Goal: Obtain resource: Download file/media

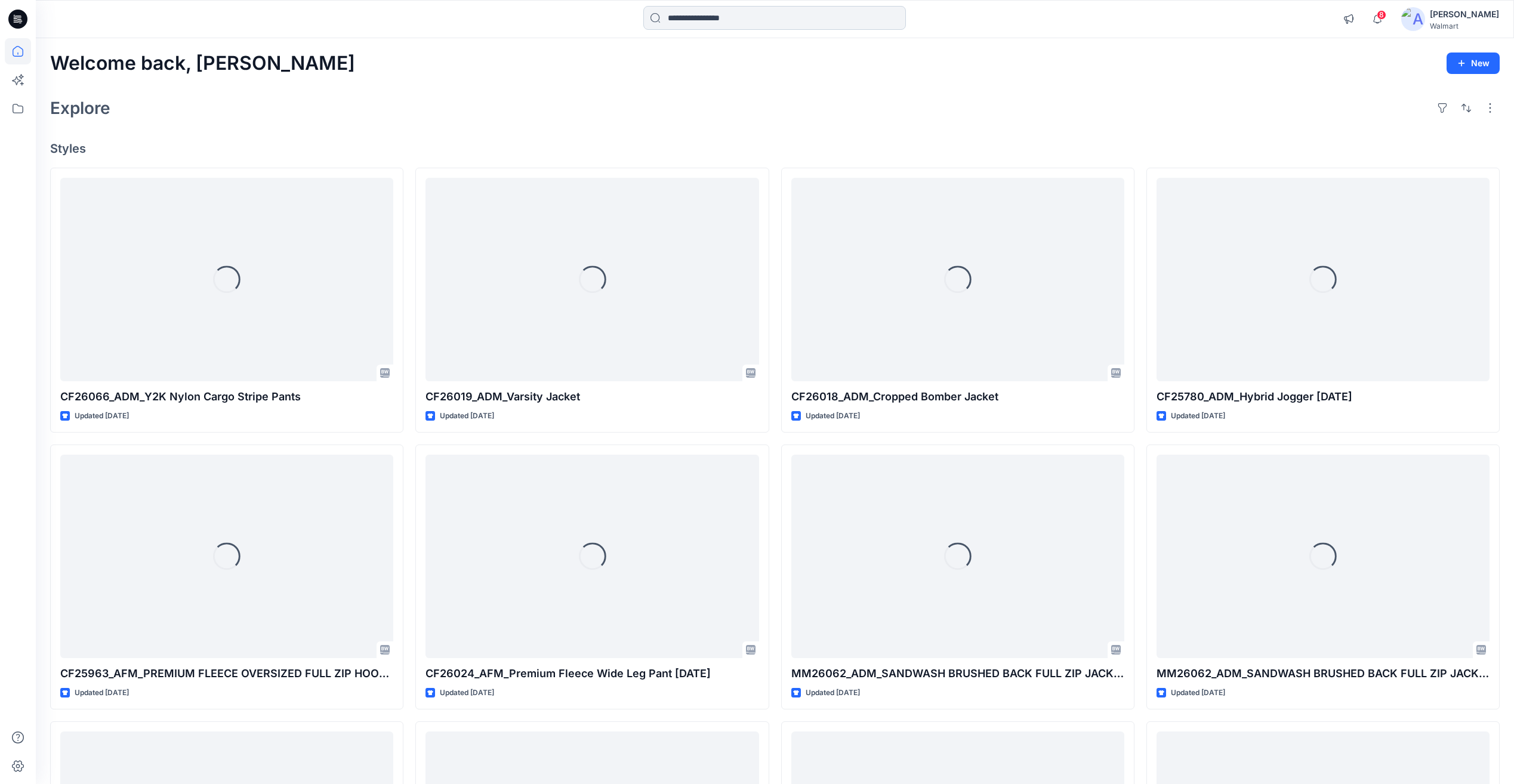
click at [700, 17] on input at bounding box center [775, 17] width 262 height 24
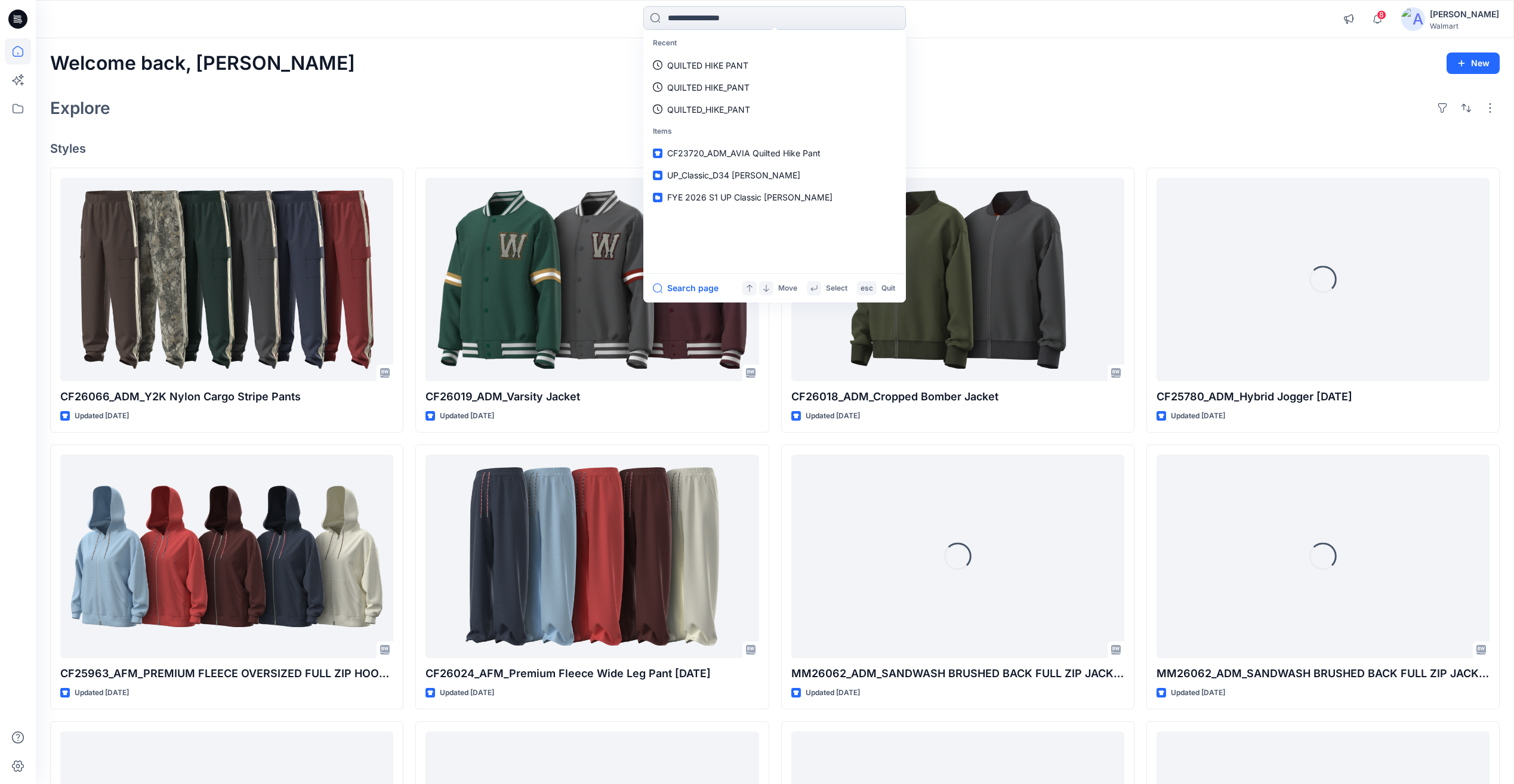
paste input "**********"
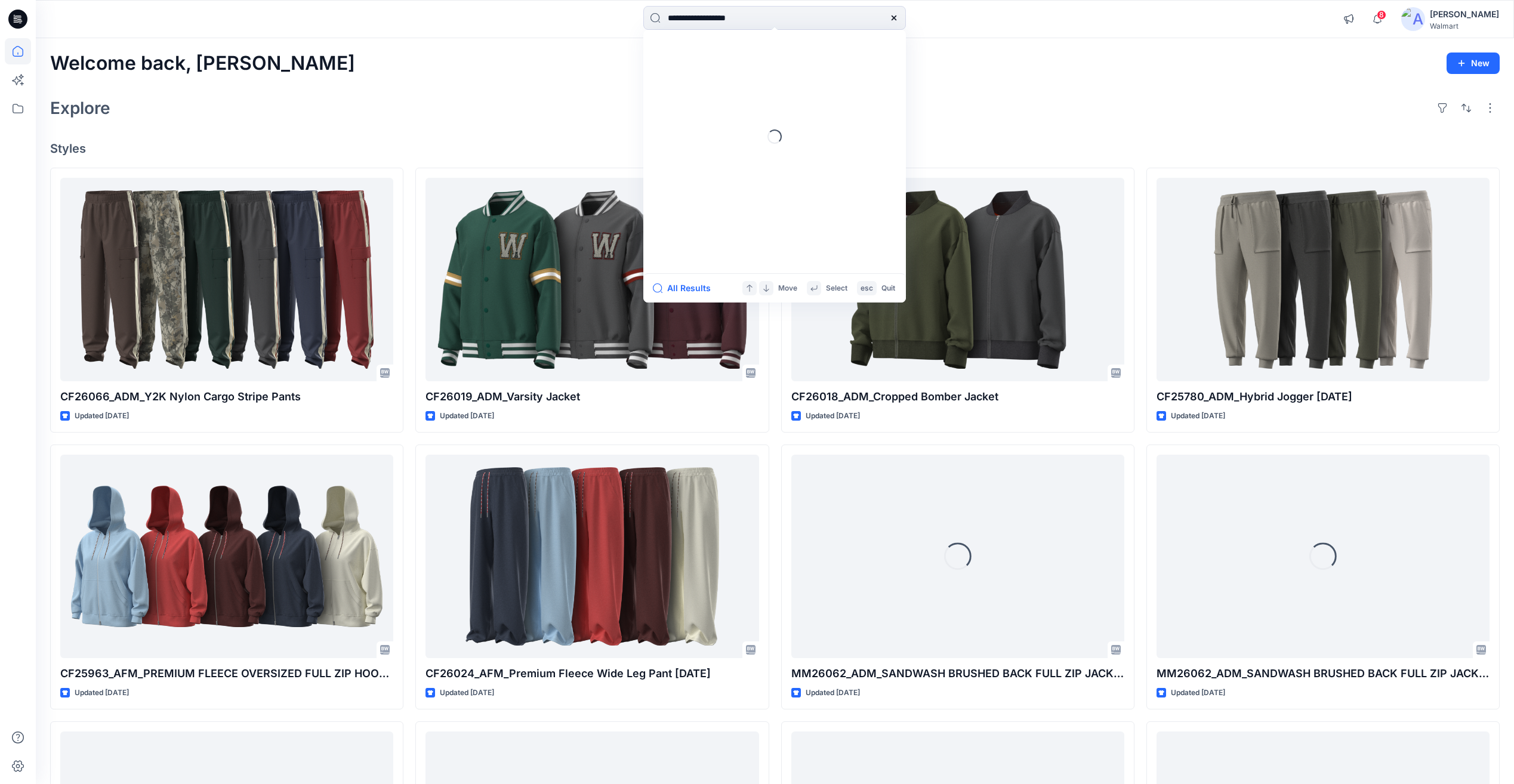
drag, startPoint x: 683, startPoint y: 20, endPoint x: 632, endPoint y: 29, distance: 51.8
click at [632, 29] on div "**********" at bounding box center [774, 19] width 738 height 27
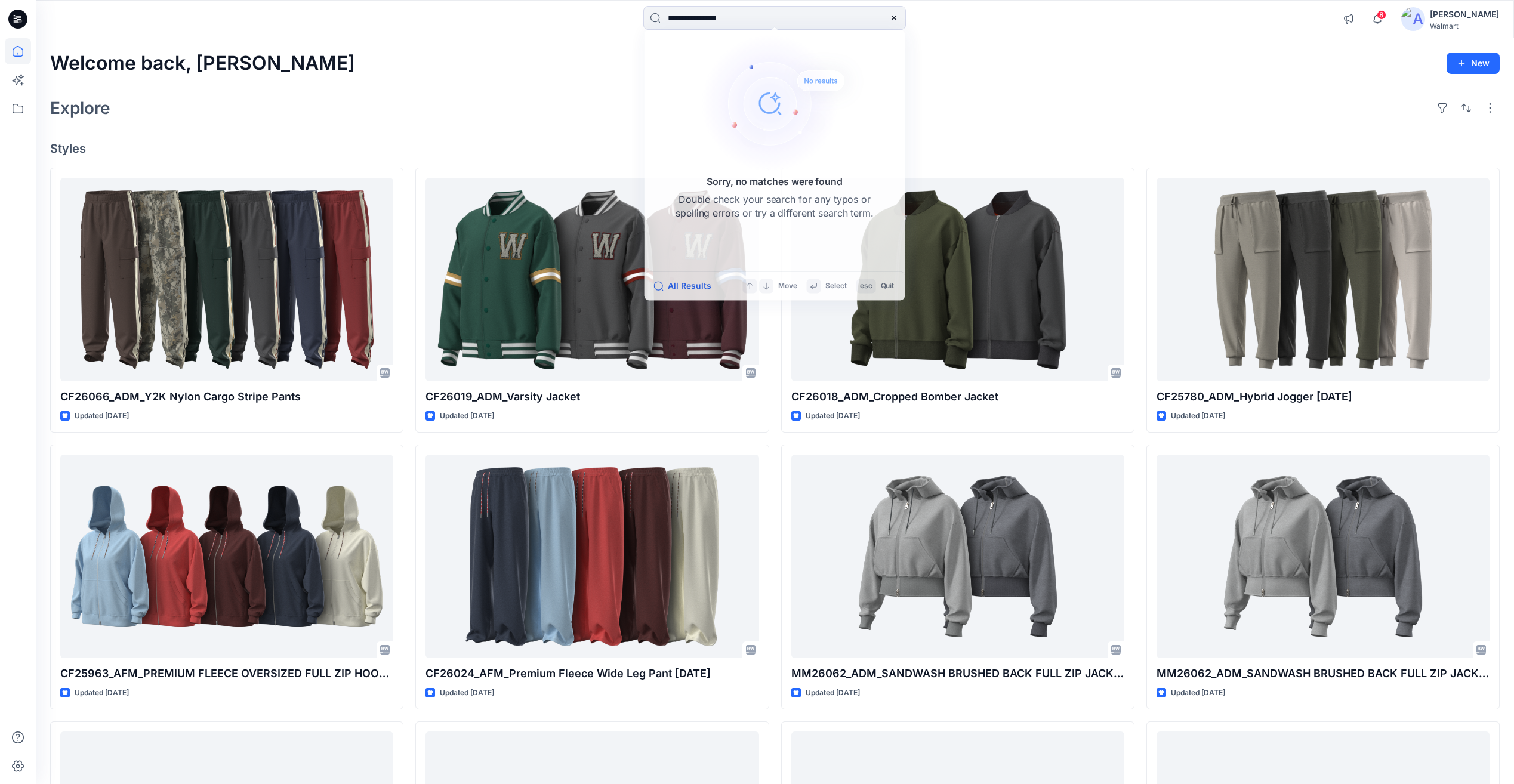
click at [1044, 105] on div "Explore" at bounding box center [775, 108] width 1449 height 29
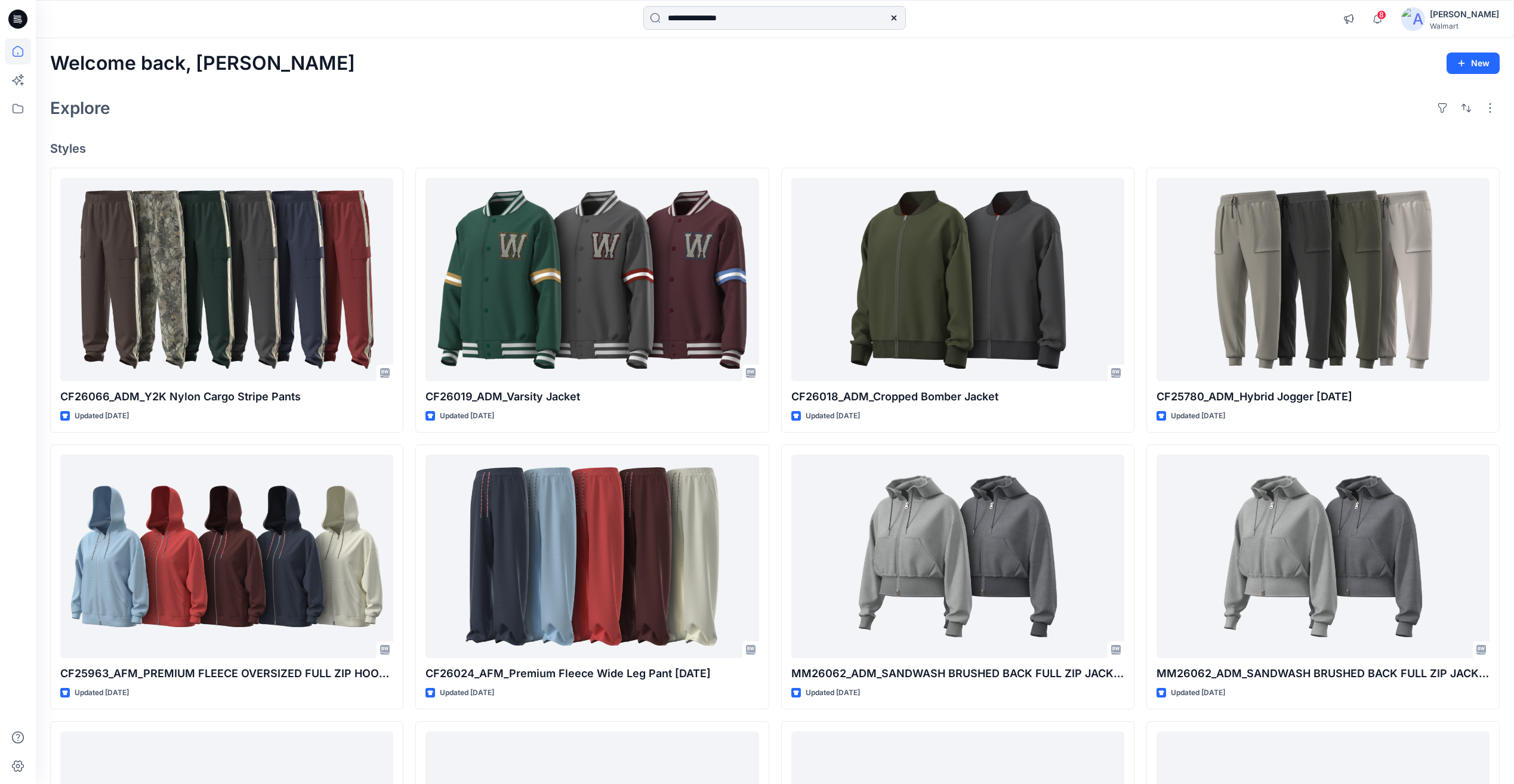
click at [764, 17] on input "**********" at bounding box center [775, 17] width 262 height 24
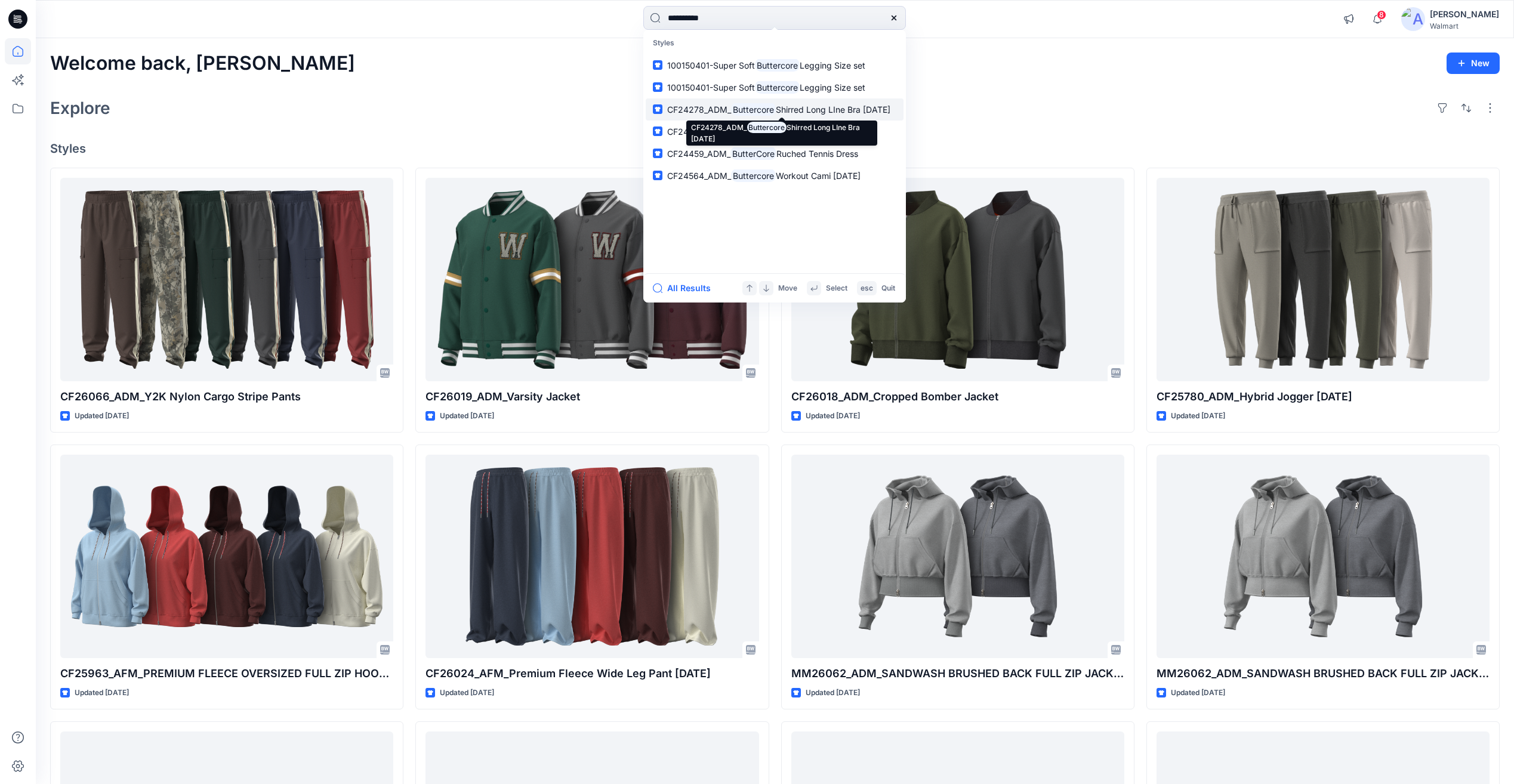
type input "**********"
click at [803, 115] on p "CF24278_ADM_ Buttercore Shirred Long LIne Bra [DATE]" at bounding box center [778, 109] width 223 height 12
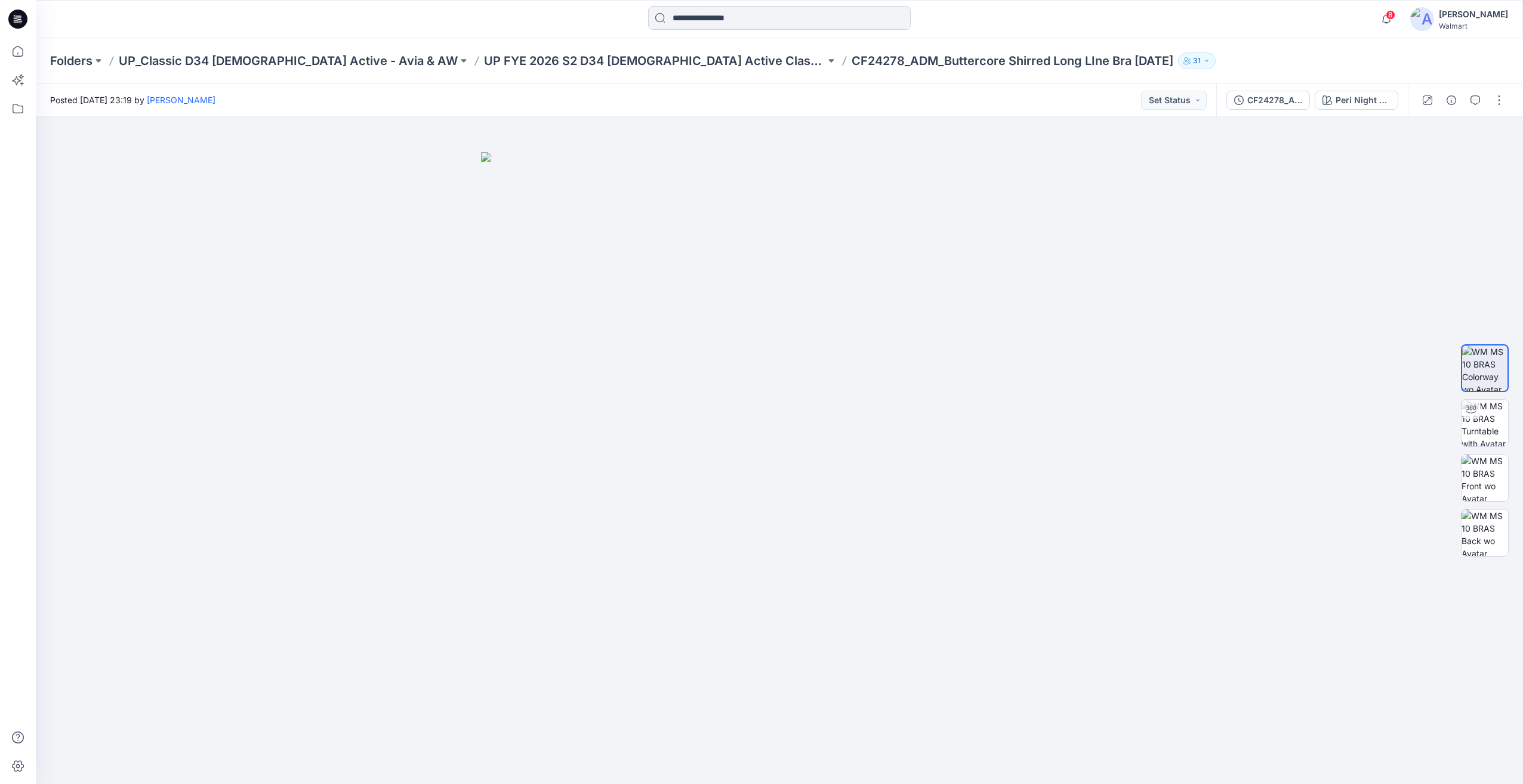
click at [761, 7] on input at bounding box center [780, 17] width 262 height 24
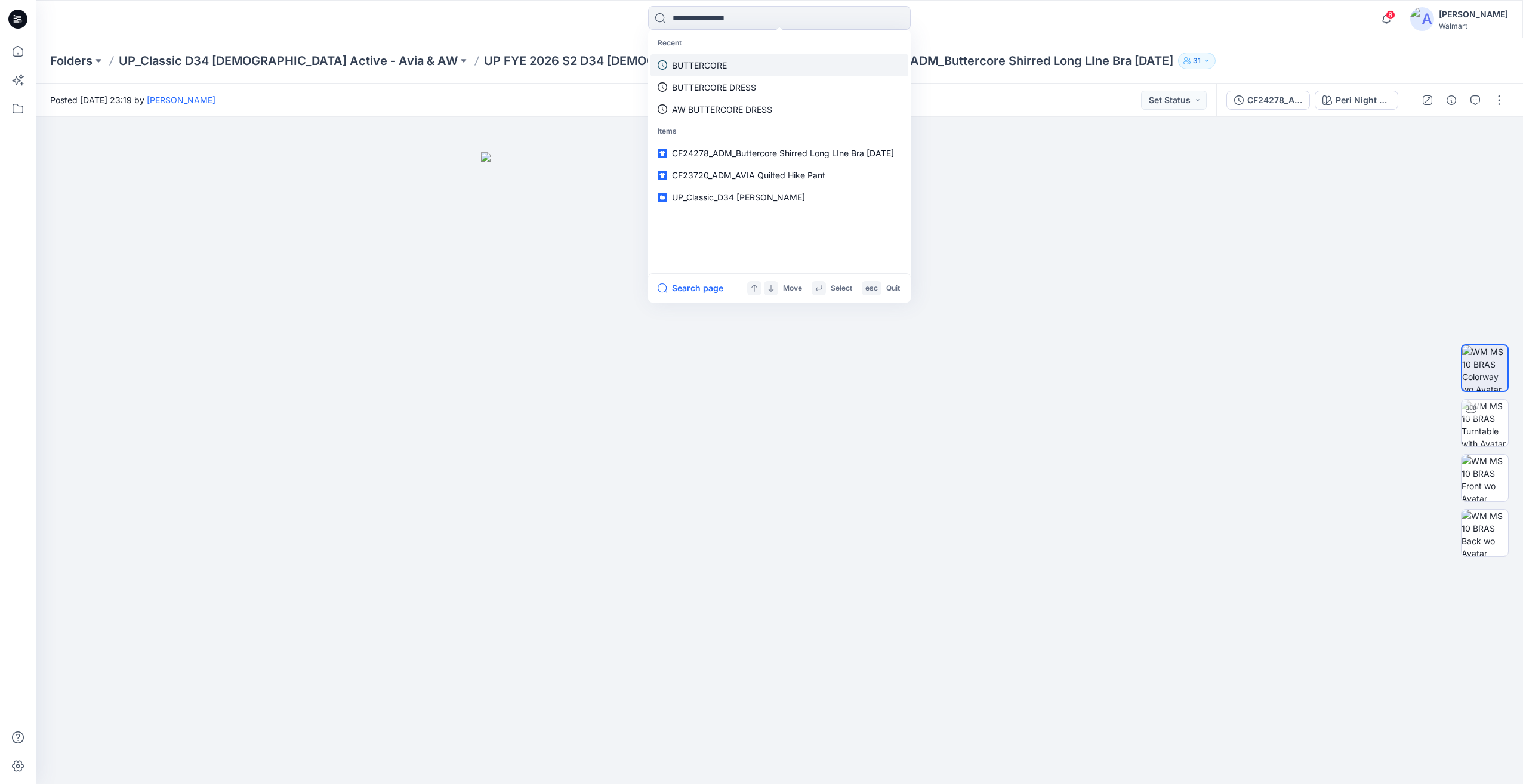
click at [722, 73] on link "BUTTERCORE" at bounding box center [779, 65] width 258 height 22
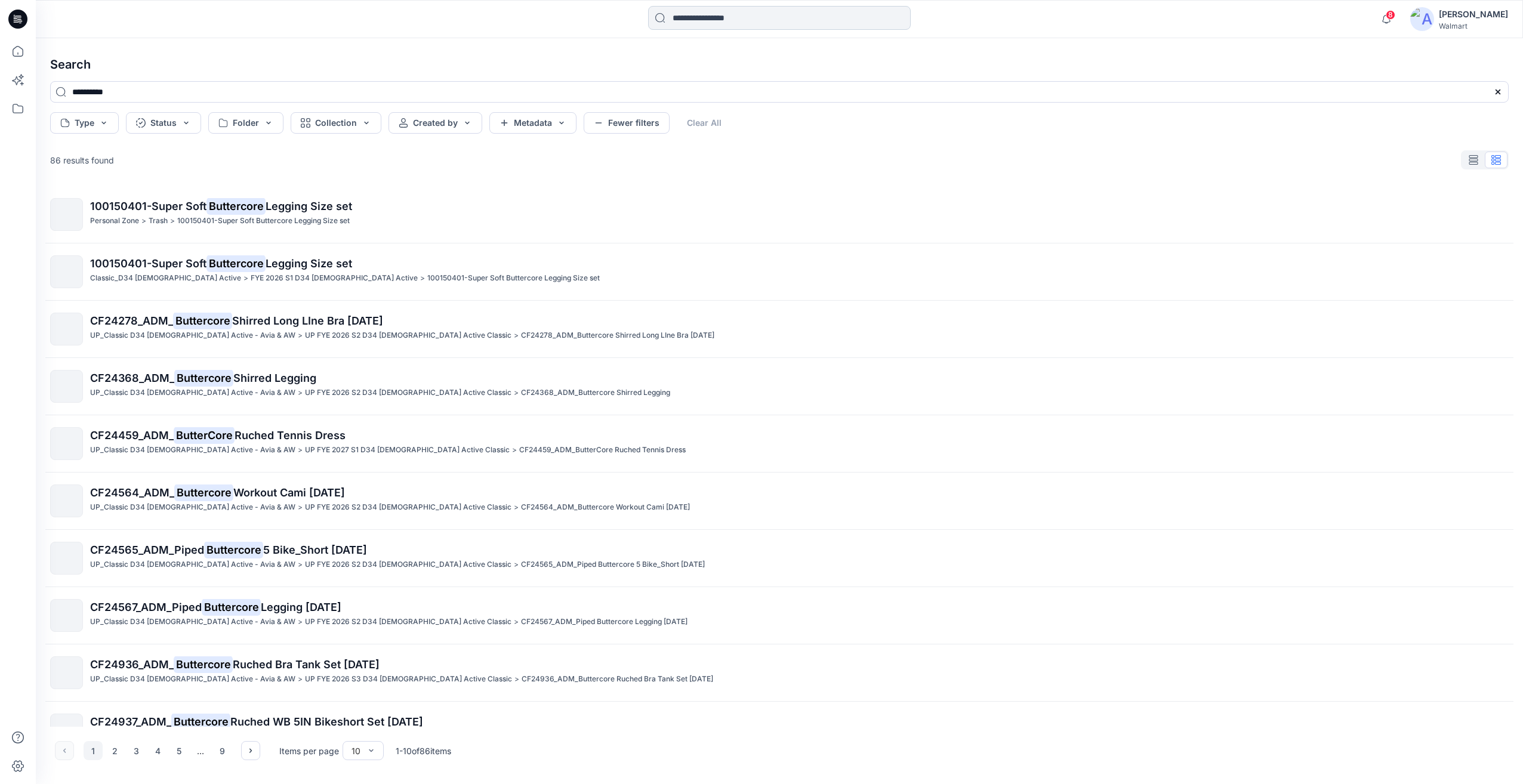
click at [698, 19] on input at bounding box center [780, 17] width 262 height 24
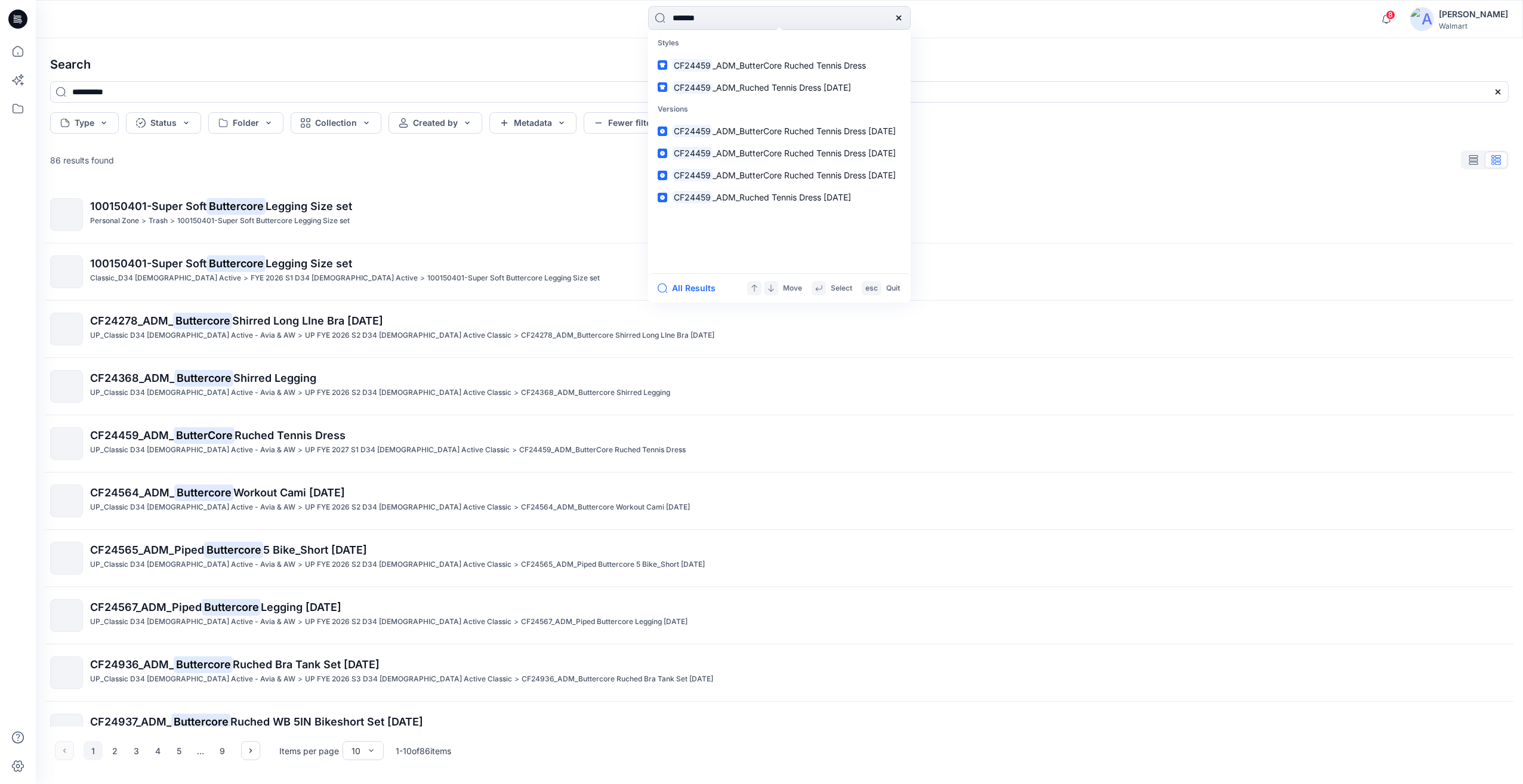
type input "*******"
drag, startPoint x: 684, startPoint y: 87, endPoint x: 751, endPoint y: 64, distance: 70.8
click at [751, 64] on span "_ADM_ButterCore Ruched Tennis Dress" at bounding box center [789, 65] width 153 height 10
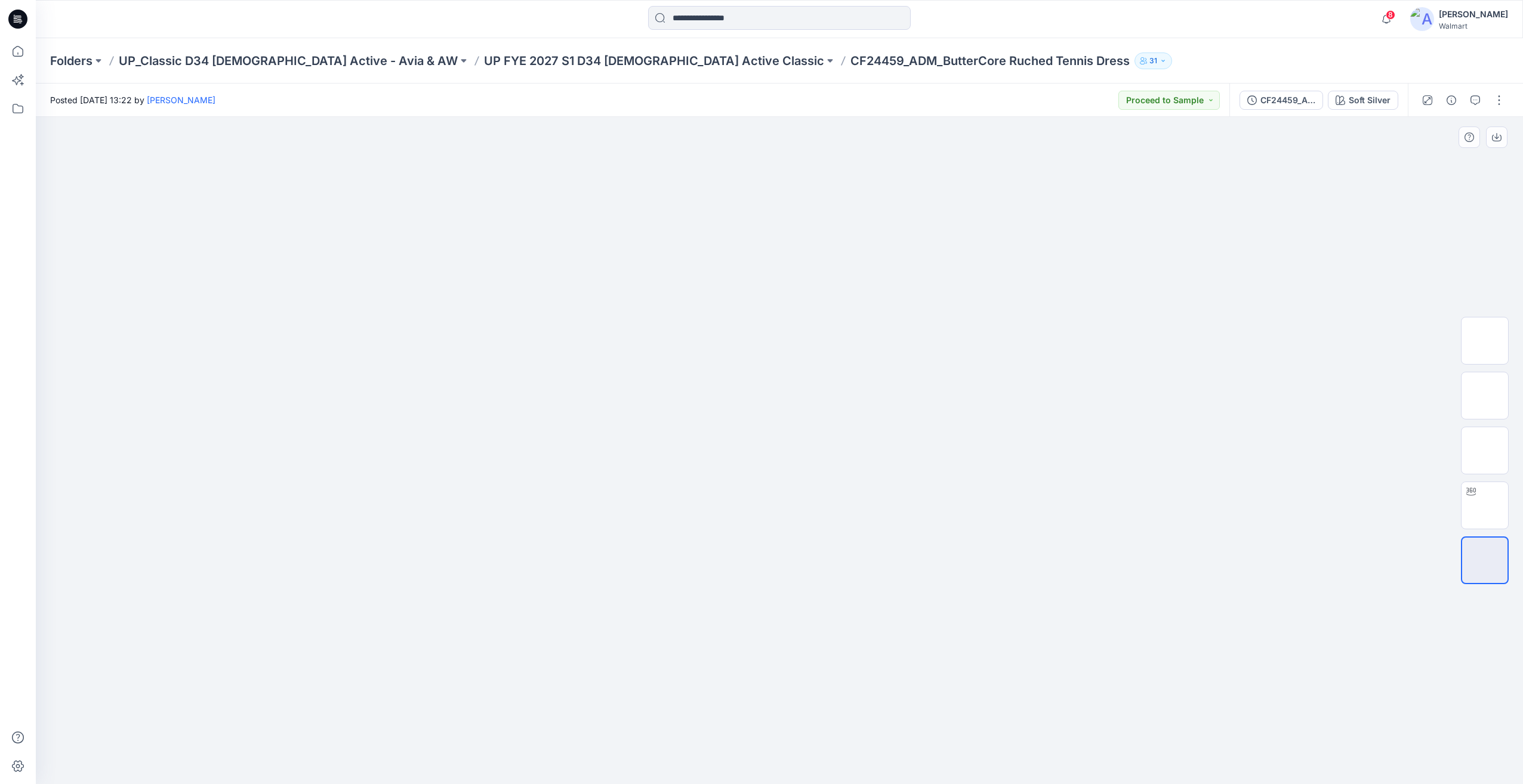
drag, startPoint x: 1128, startPoint y: 494, endPoint x: 969, endPoint y: 509, distance: 159.7
click at [974, 507] on div at bounding box center [780, 450] width 1487 height 667
click at [1491, 520] on img at bounding box center [1484, 505] width 47 height 47
drag, startPoint x: 838, startPoint y: 766, endPoint x: 892, endPoint y: 714, distance: 75.0
click at [892, 714] on div at bounding box center [780, 450] width 1487 height 667
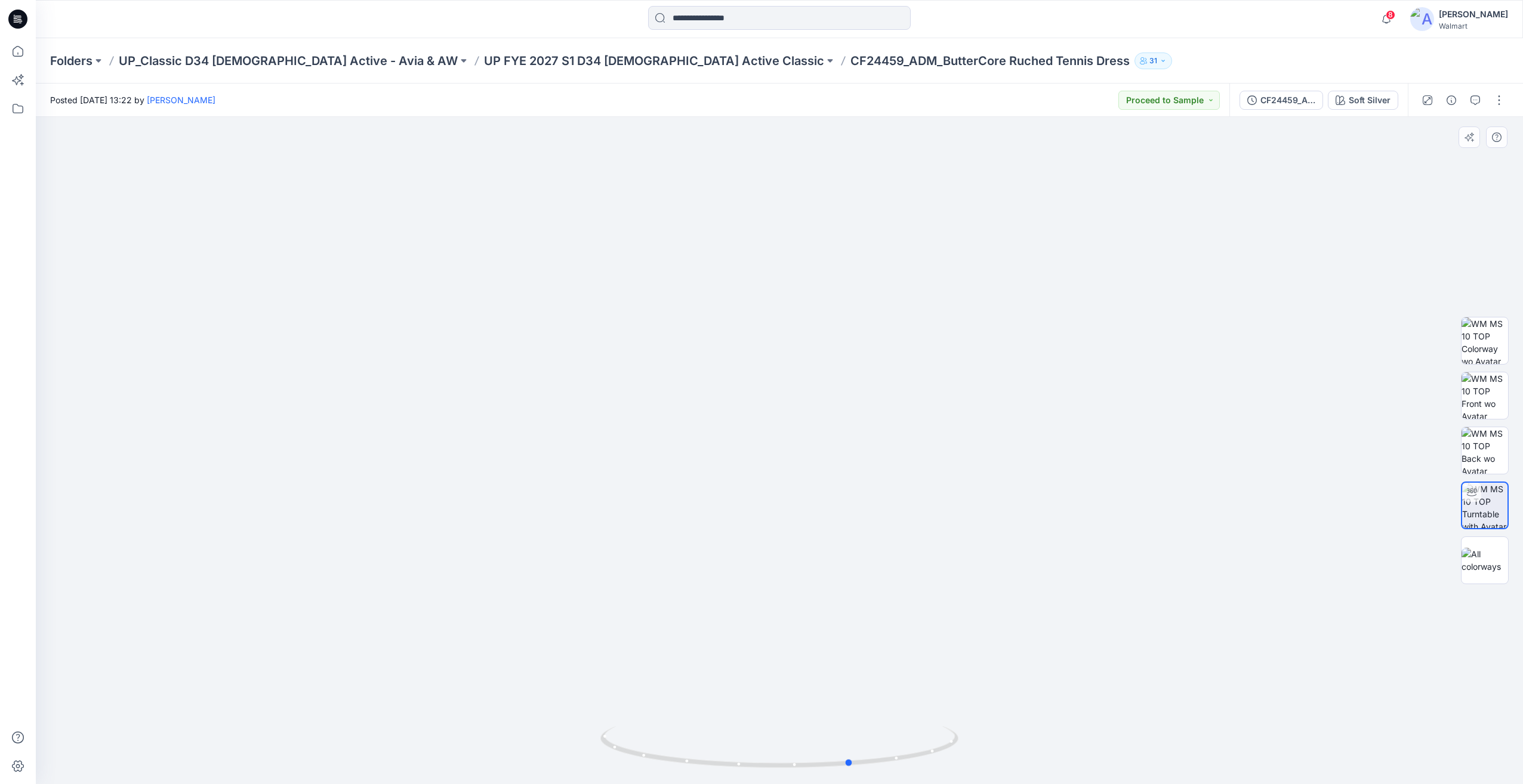
drag, startPoint x: 823, startPoint y: 764, endPoint x: 655, endPoint y: 489, distance: 322.3
click at [484, 749] on div at bounding box center [780, 450] width 1487 height 667
click at [1295, 99] on div "CF24459_ADM_ButterCore Ruched Tennis Dress [DATE]" at bounding box center [1288, 101] width 55 height 13
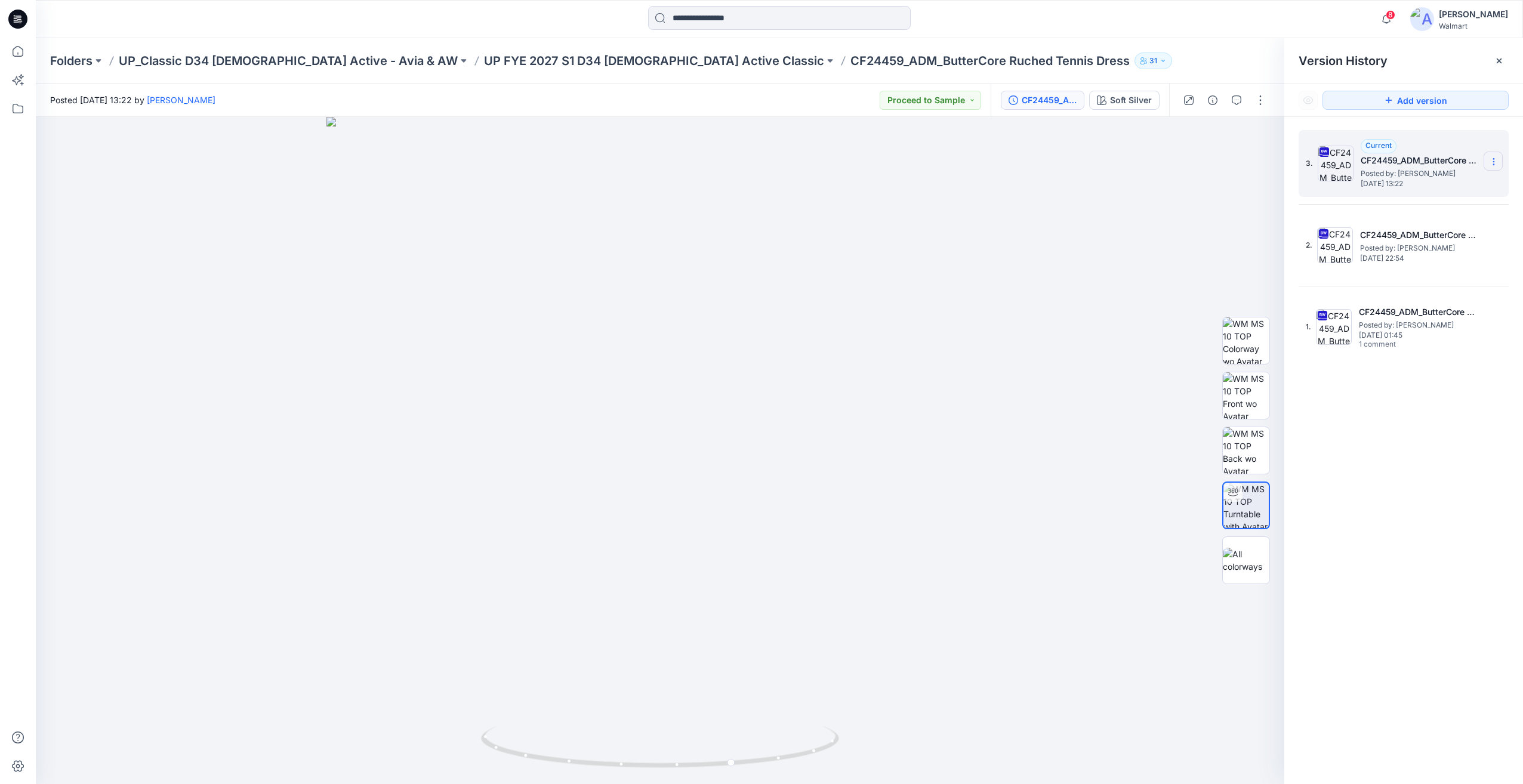
click at [1496, 158] on icon at bounding box center [1494, 162] width 10 height 10
click at [1451, 186] on span "Download Source BW File" at bounding box center [1433, 184] width 100 height 14
click at [1394, 25] on icon "button" at bounding box center [1386, 19] width 23 height 24
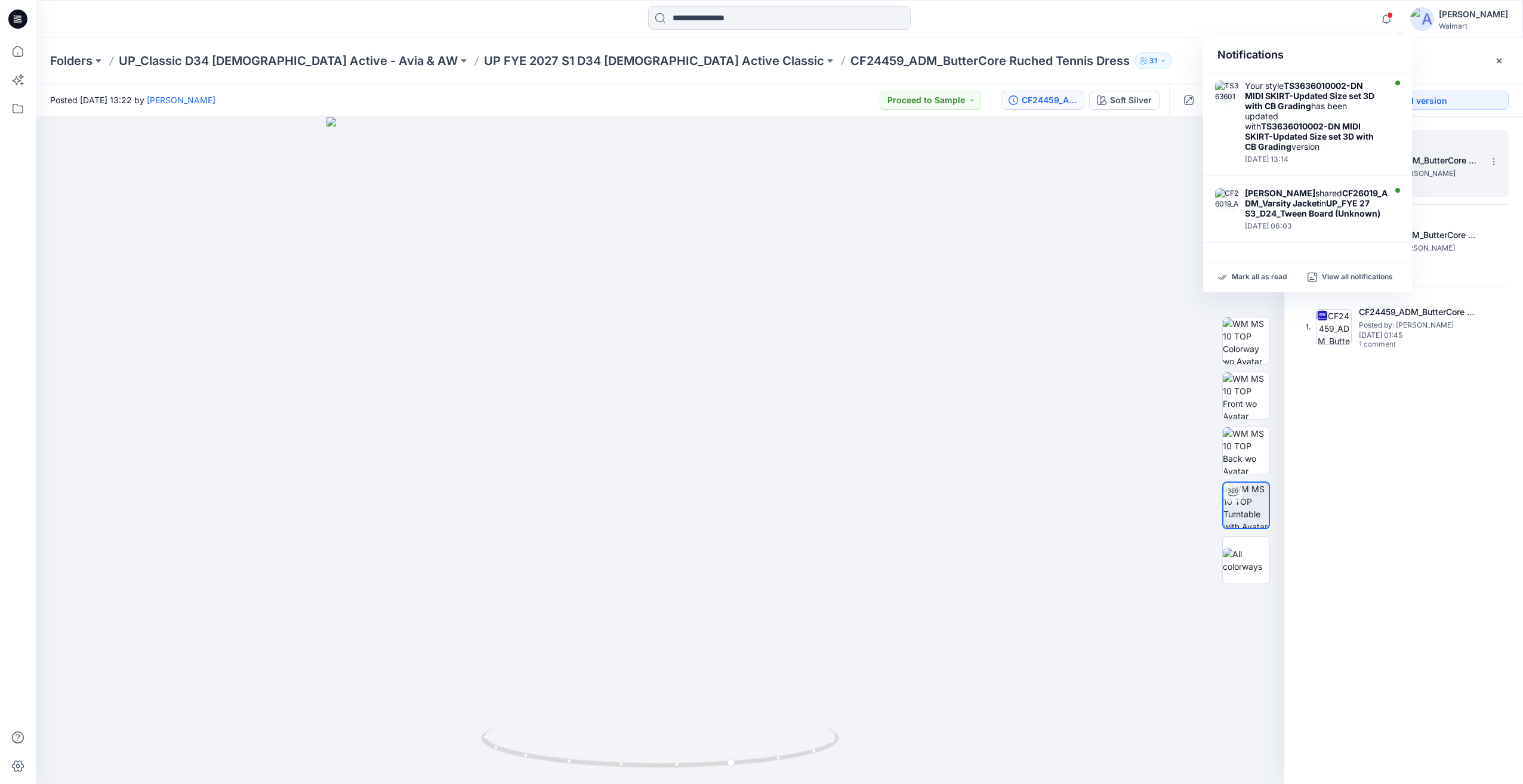
click at [10, 16] on icon at bounding box center [18, 19] width 19 height 19
